Goal: Information Seeking & Learning: Learn about a topic

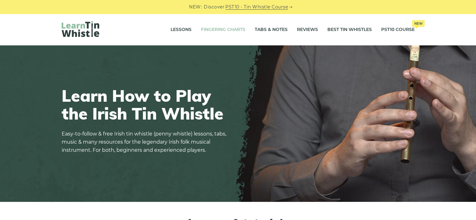
click at [219, 28] on link "Fingering Charts" at bounding box center [223, 30] width 44 height 16
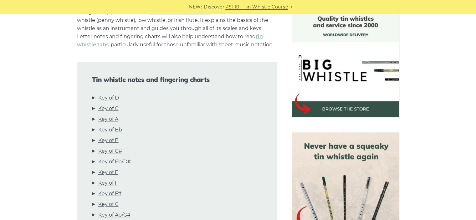
scroll to position [174, 0]
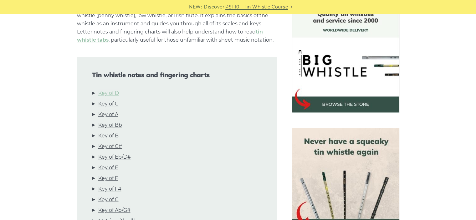
click at [116, 93] on link "Key of D" at bounding box center [108, 93] width 21 height 8
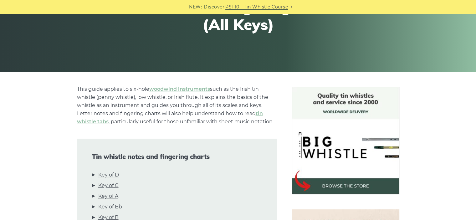
scroll to position [11, 0]
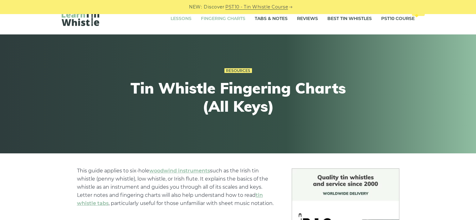
click at [179, 16] on link "Lessons" at bounding box center [180, 19] width 21 height 16
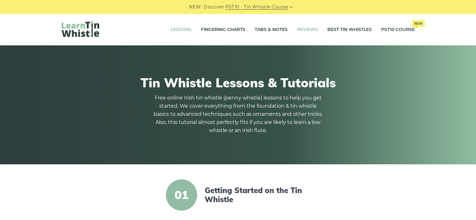
click at [311, 29] on link "Reviews" at bounding box center [307, 30] width 21 height 16
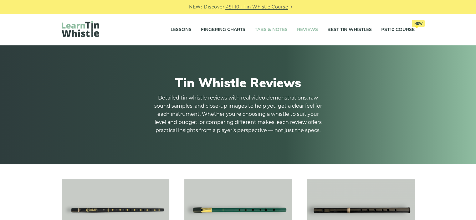
click at [266, 28] on link "Tabs & Notes" at bounding box center [271, 30] width 33 height 16
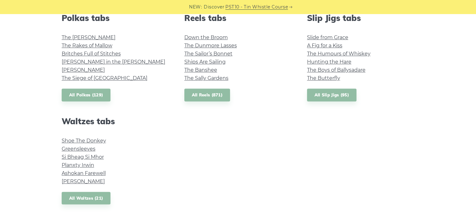
scroll to position [452, 0]
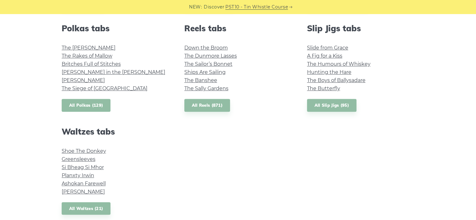
click at [85, 105] on link "All Polkas (129)" at bounding box center [86, 105] width 49 height 13
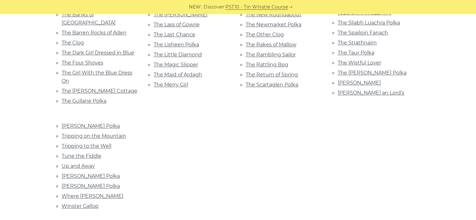
scroll to position [458, 0]
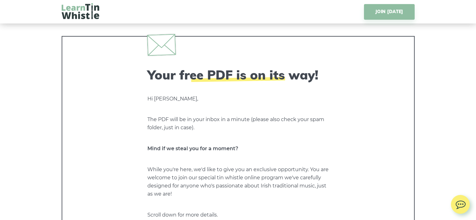
scroll to position [1032, 0]
